Goal: Information Seeking & Learning: Learn about a topic

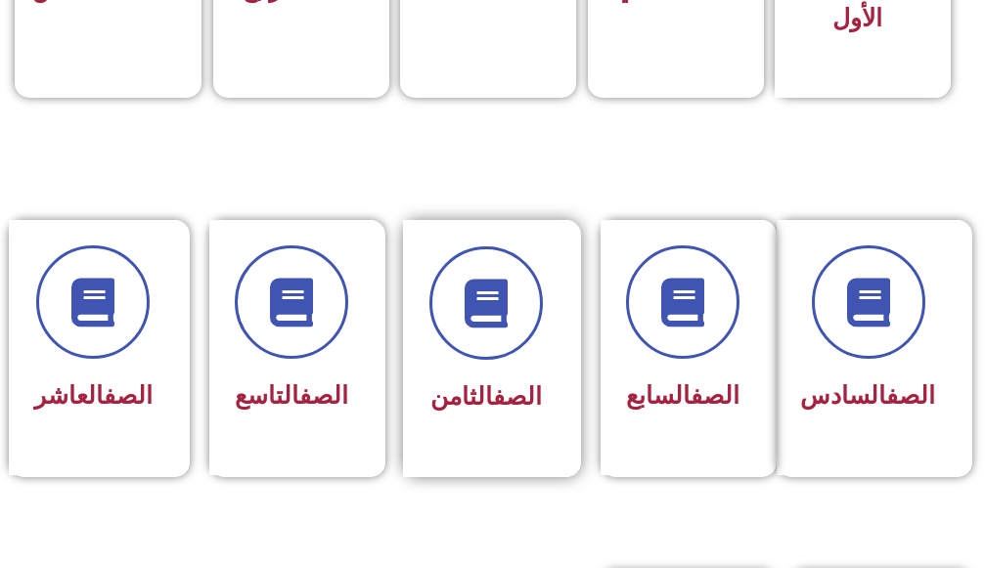
scroll to position [880, 0]
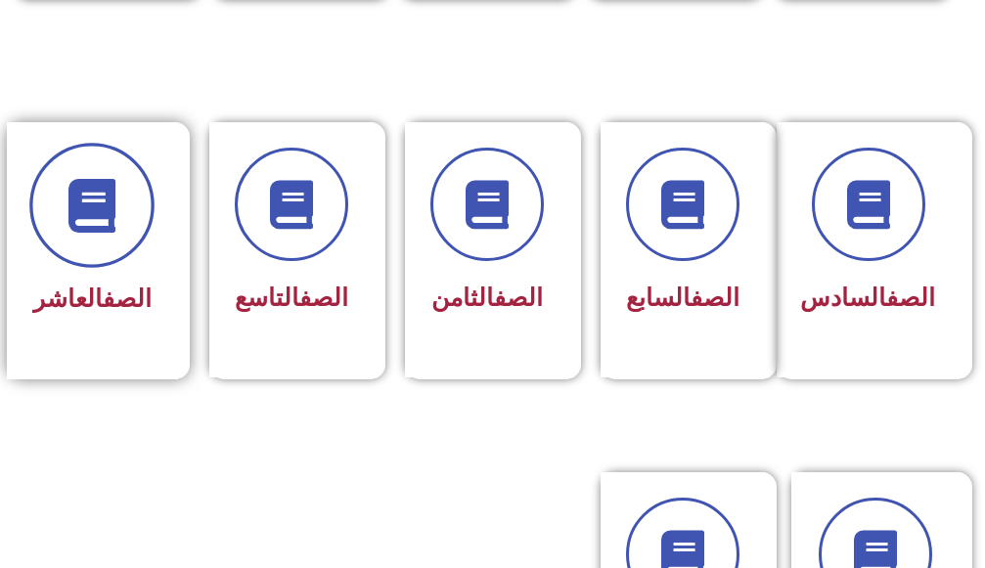
click at [106, 229] on icon at bounding box center [93, 205] width 54 height 54
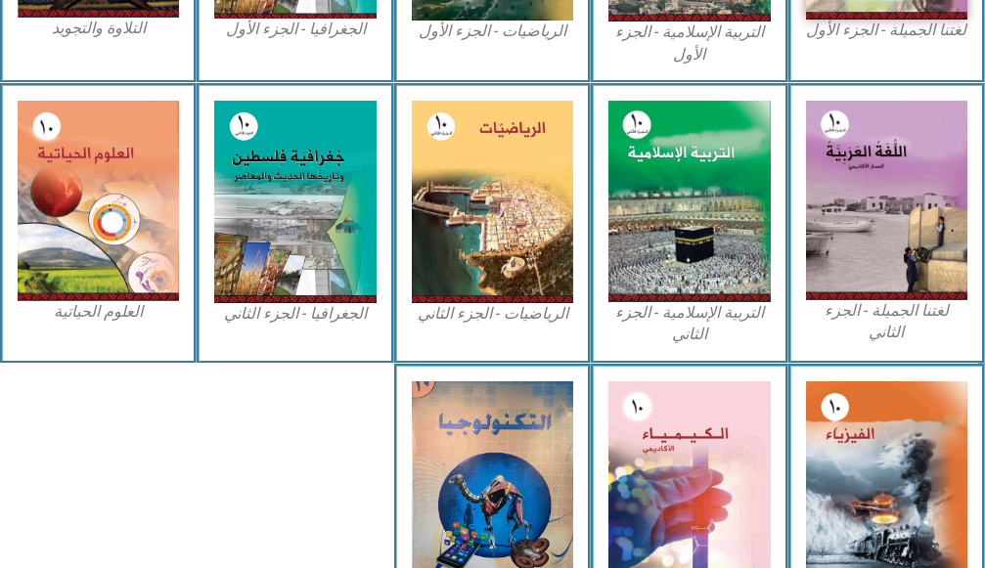
scroll to position [978, 0]
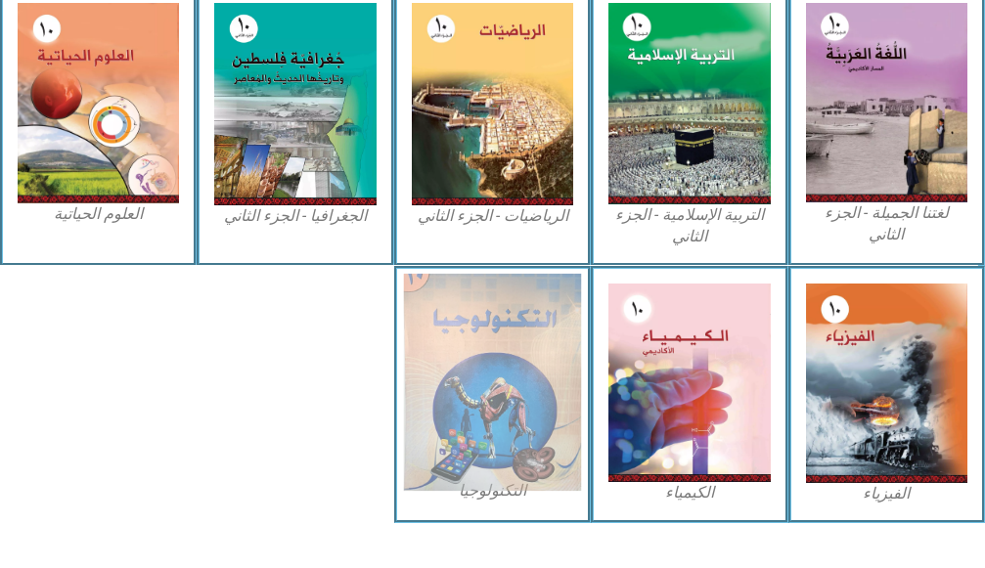
click at [536, 408] on img at bounding box center [493, 381] width 178 height 217
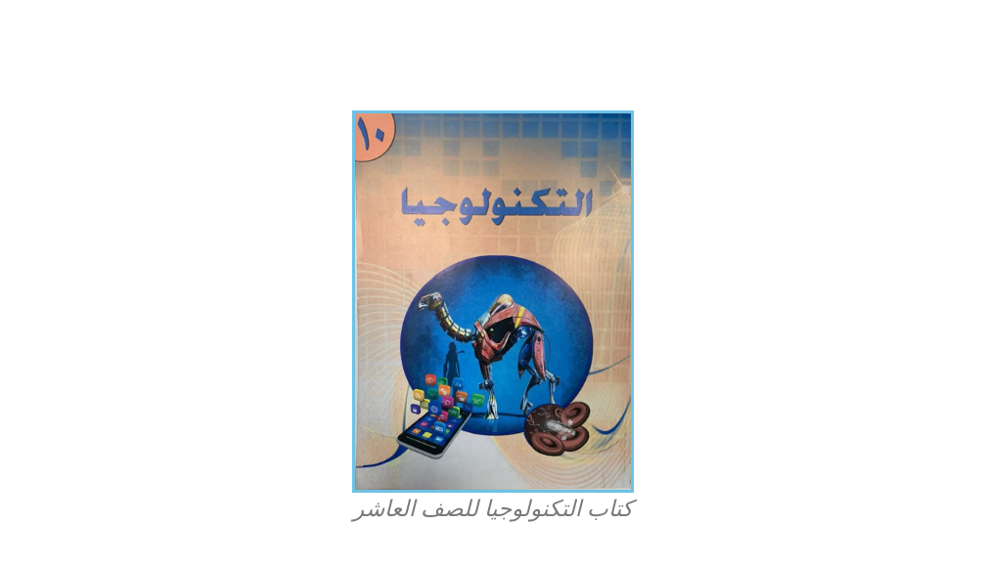
scroll to position [227, 0]
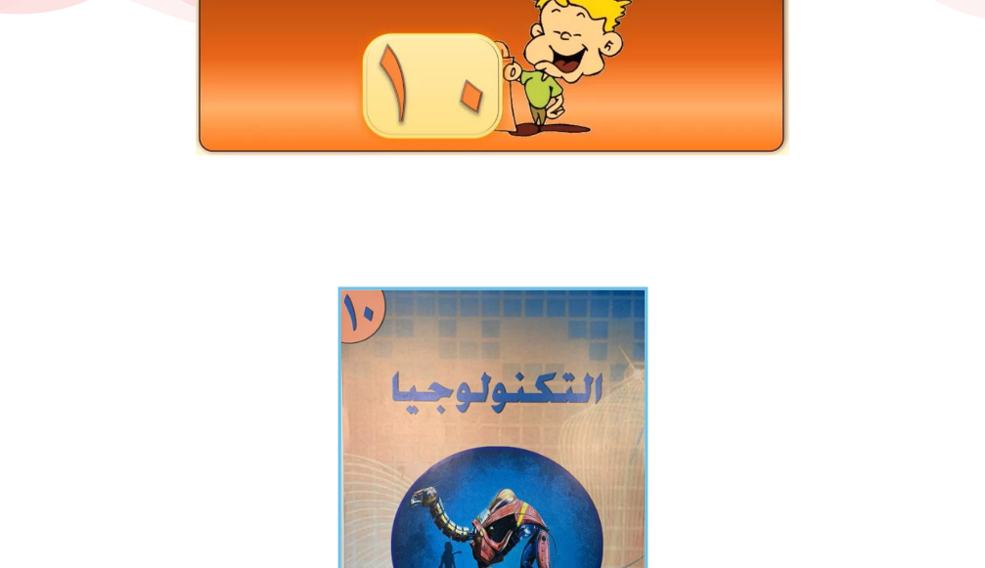
click at [396, 389] on img at bounding box center [492, 497] width 310 height 420
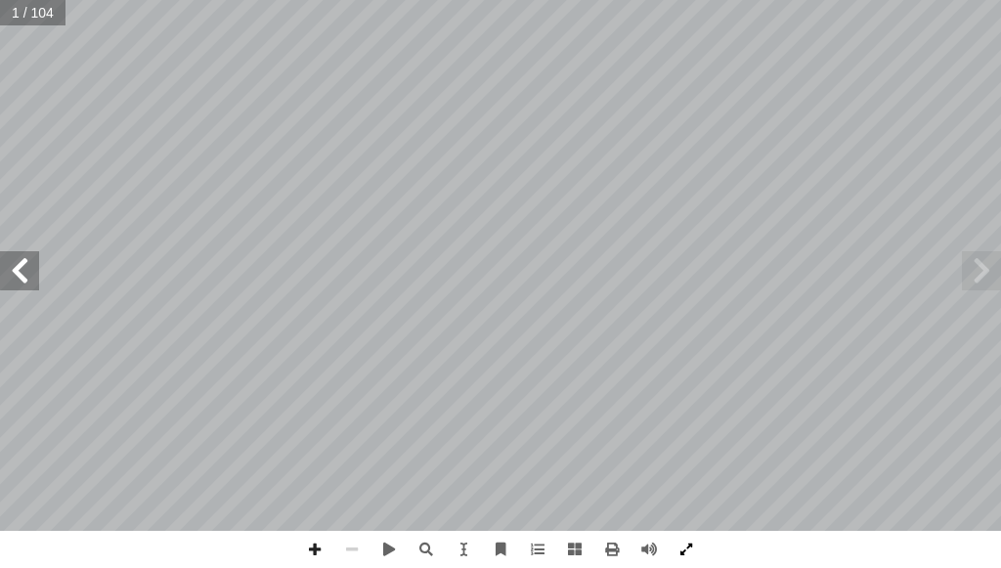
click at [687, 544] on span at bounding box center [686, 549] width 37 height 37
